Goal: Information Seeking & Learning: Check status

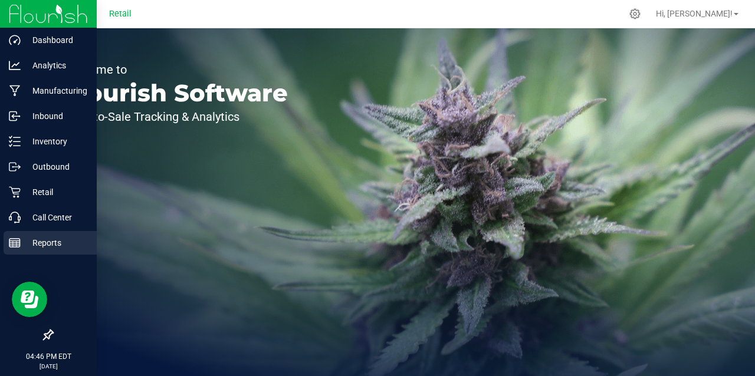
click at [24, 242] on p "Reports" at bounding box center [56, 243] width 71 height 14
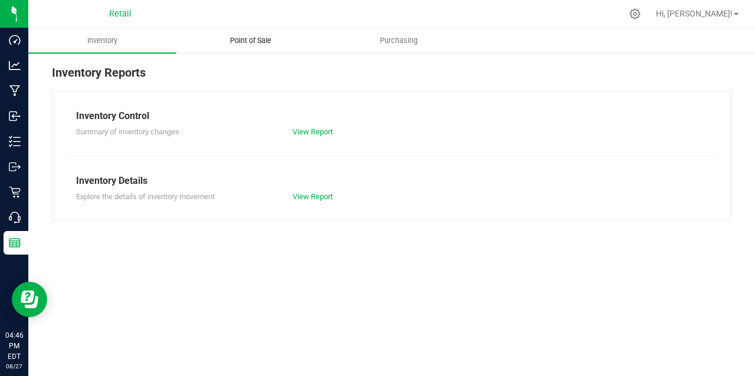
click at [263, 38] on span "Point of Sale" at bounding box center [250, 40] width 73 height 11
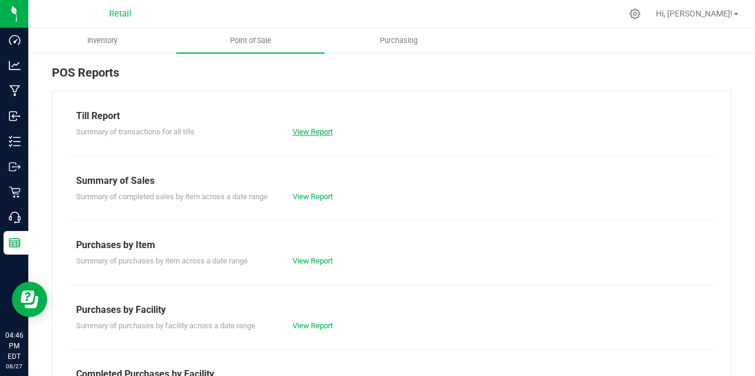
click at [316, 129] on link "View Report" at bounding box center [313, 131] width 40 height 9
